Goal: Information Seeking & Learning: Check status

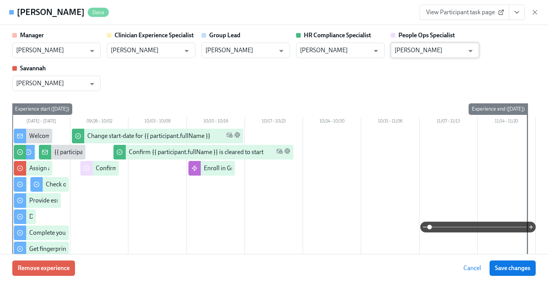
scroll to position [367, 0]
click at [506, 42] on div "Manager [PERSON_NAME] ​ Clinician Experience Specialist [PERSON_NAME] ​ Group L…" at bounding box center [273, 61] width 523 height 60
click at [538, 13] on icon "button" at bounding box center [535, 12] width 8 height 8
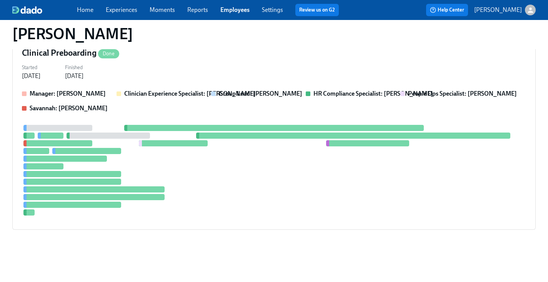
click at [222, 13] on link "Employees" at bounding box center [234, 9] width 29 height 7
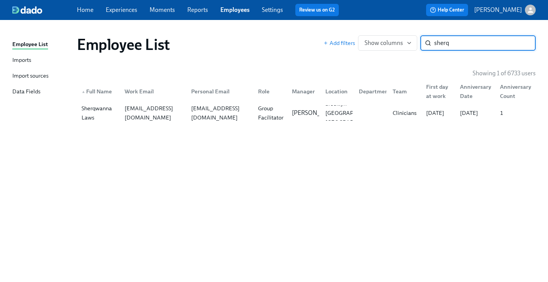
type input "sherq"
click at [206, 125] on div "Employee List Add filters Show columns sherq ​ Showing 1 of 6733 users ▲ Full N…" at bounding box center [273, 146] width 523 height 235
click at [207, 118] on div "slaws41@gmail.com" at bounding box center [218, 112] width 67 height 15
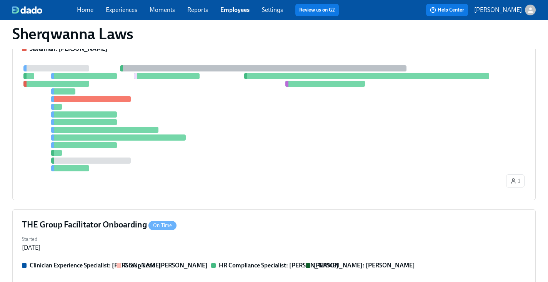
scroll to position [253, 0]
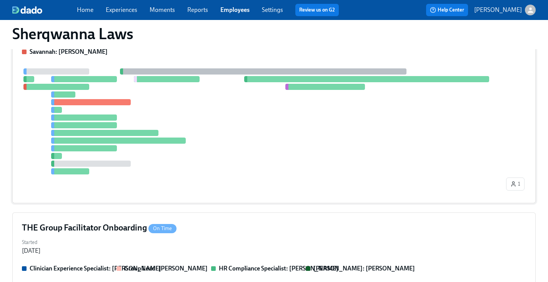
click at [312, 165] on div at bounding box center [263, 121] width 483 height 106
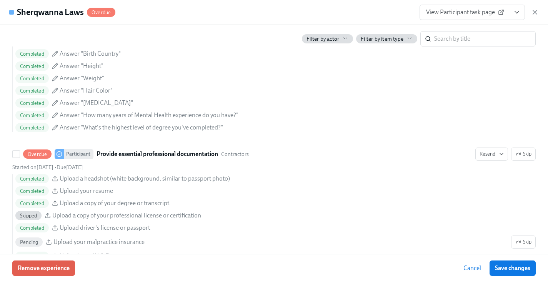
scroll to position [848, 0]
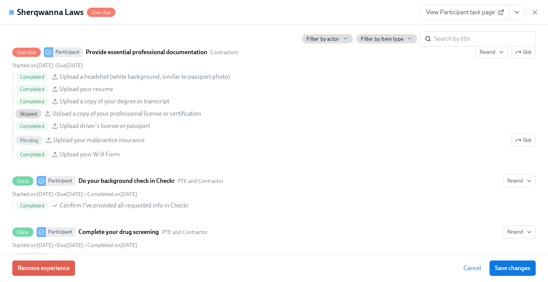
click at [283, 19] on div "Sherqwanna Laws Overdue View Participant task page" at bounding box center [274, 12] width 548 height 25
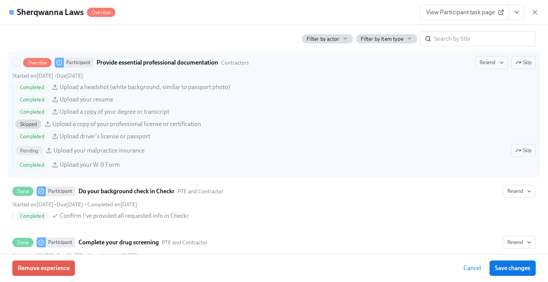
scroll to position [838, 0]
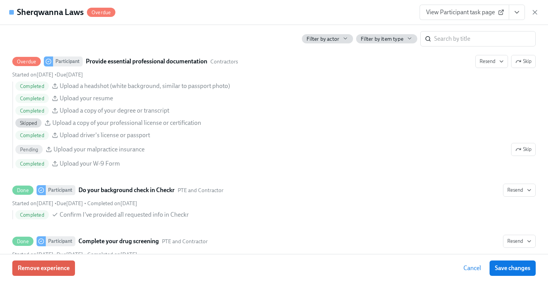
click at [514, 13] on icon "View task page" at bounding box center [517, 12] width 8 height 8
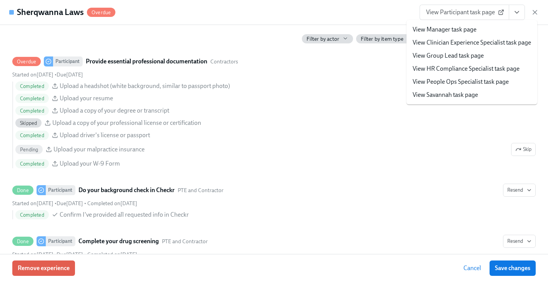
click at [464, 13] on span "View Participant task page" at bounding box center [464, 12] width 77 height 8
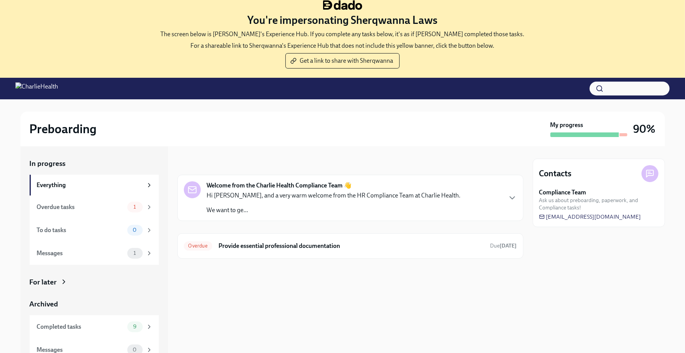
scroll to position [10, 0]
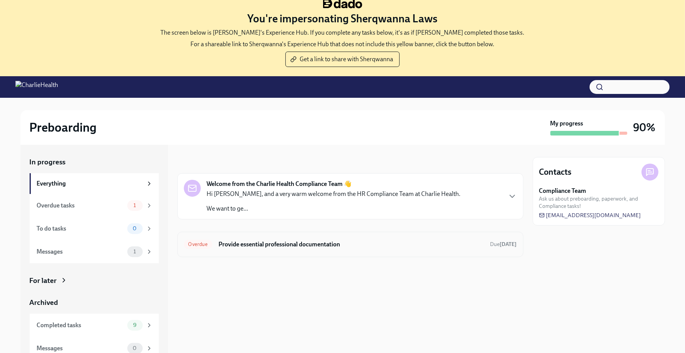
click at [341, 241] on h6 "Provide essential professional documentation" at bounding box center [351, 244] width 266 height 8
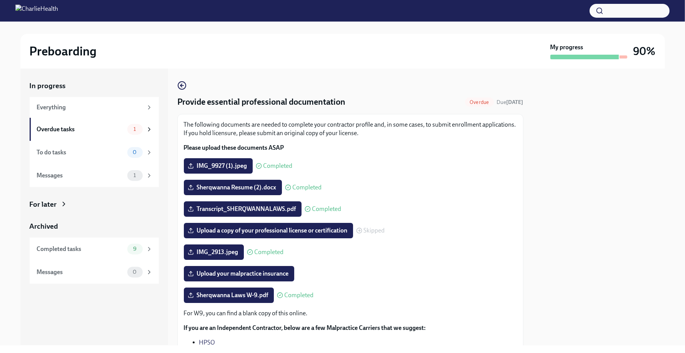
scroll to position [70, 0]
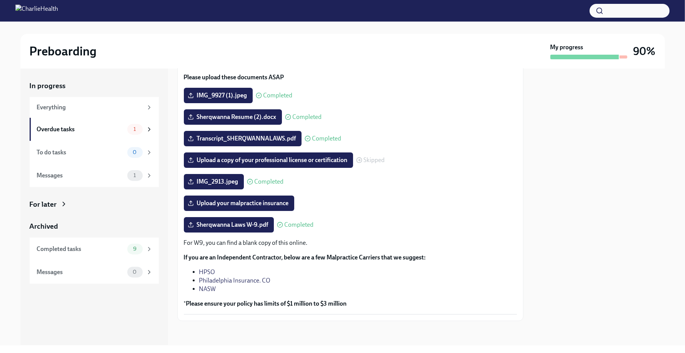
click at [351, 277] on li "Philadelphia Insurance. CO" at bounding box center [358, 280] width 318 height 8
click at [245, 279] on link "Philadelphia Insurance. CO" at bounding box center [235, 280] width 72 height 7
click at [208, 286] on link "NASW" at bounding box center [207, 288] width 17 height 7
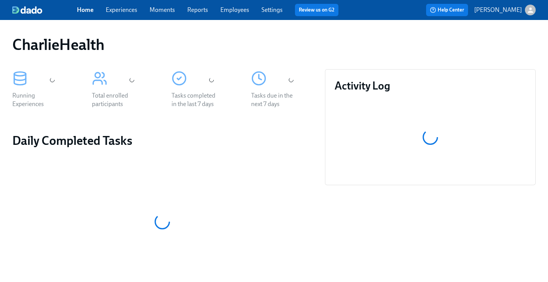
click at [244, 13] on span "Employees" at bounding box center [234, 10] width 29 height 8
click at [237, 9] on link "Employees" at bounding box center [234, 9] width 29 height 7
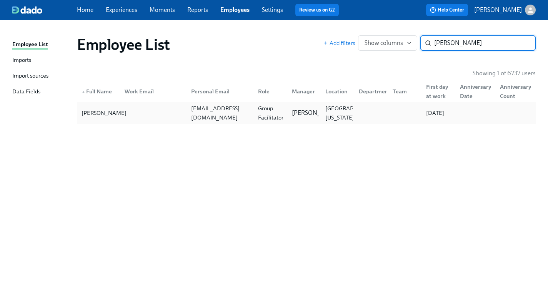
type input "alexis j"
click at [114, 111] on div "Alexis Jones" at bounding box center [103, 112] width 51 height 9
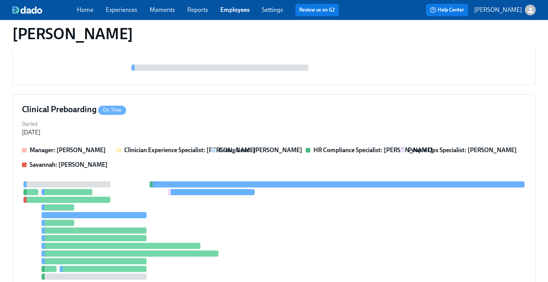
scroll to position [141, 0]
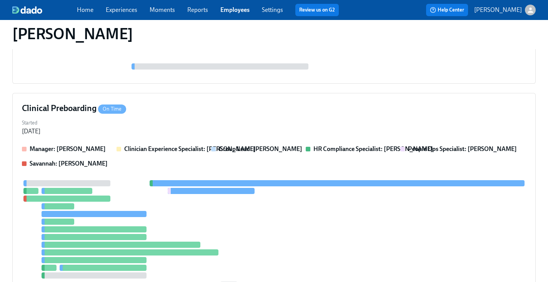
click at [328, 121] on div "Started Sep 30, 2025" at bounding box center [274, 126] width 504 height 18
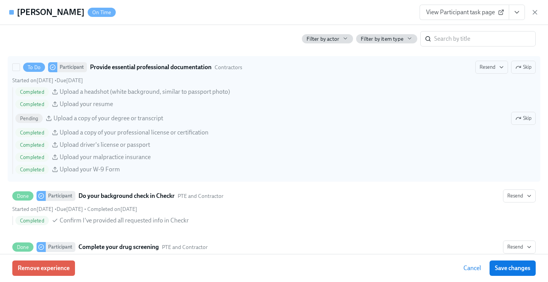
scroll to position [0, 0]
